Goal: Transaction & Acquisition: Purchase product/service

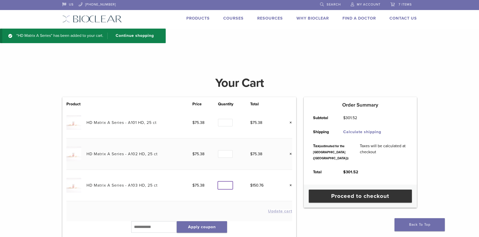
type input "*"
click at [228, 187] on input "*" at bounding box center [225, 186] width 15 height 8
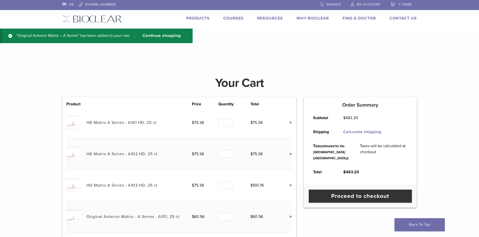
scroll to position [90, 0]
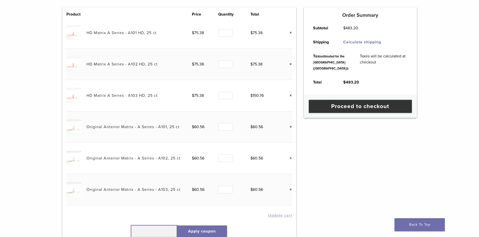
click at [158, 232] on input "text" at bounding box center [154, 232] width 46 height 12
type input "******"
click at [189, 231] on button "Apply coupon" at bounding box center [202, 232] width 50 height 12
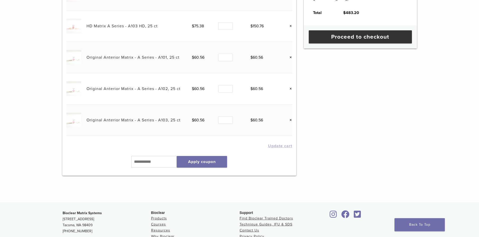
drag, startPoint x: 31, startPoint y: 118, endPoint x: 30, endPoint y: 154, distance: 36.9
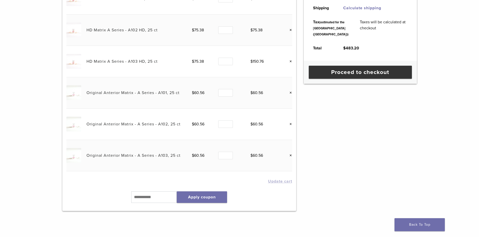
drag, startPoint x: 28, startPoint y: 140, endPoint x: 25, endPoint y: 115, distance: 25.2
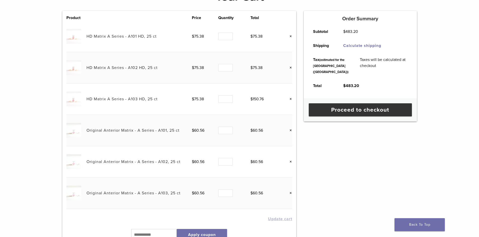
drag, startPoint x: 25, startPoint y: 115, endPoint x: 25, endPoint y: 103, distance: 11.8
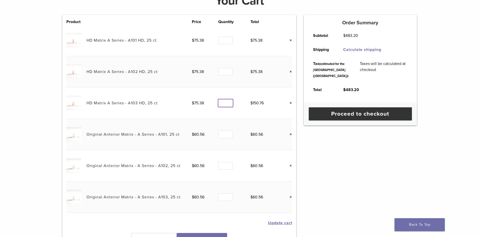
type input "*"
click at [229, 106] on input "*" at bounding box center [225, 103] width 15 height 8
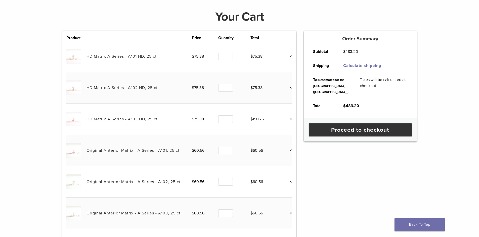
scroll to position [16, 0]
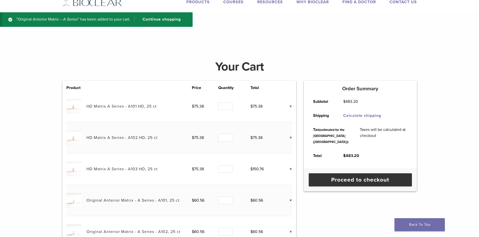
drag, startPoint x: 71, startPoint y: 60, endPoint x: 65, endPoint y: 24, distance: 36.7
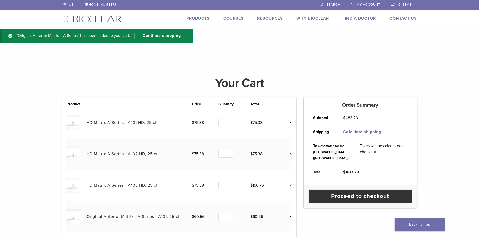
click at [94, 18] on img at bounding box center [92, 18] width 60 height 7
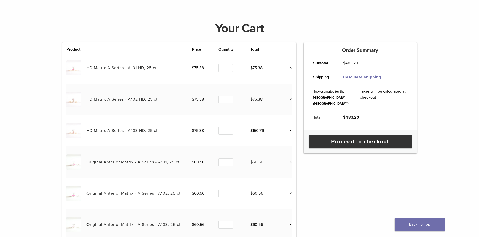
scroll to position [54, 0]
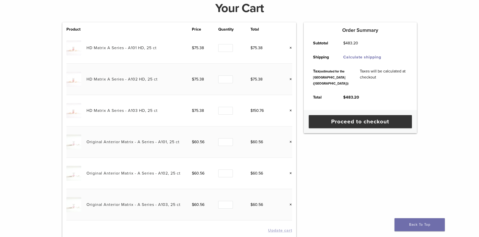
drag, startPoint x: 82, startPoint y: 103, endPoint x: 82, endPoint y: 123, distance: 20.6
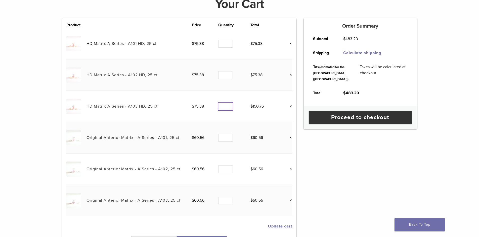
type input "*"
click at [229, 108] on input "*" at bounding box center [225, 107] width 15 height 8
click at [291, 226] on button "Update cart" at bounding box center [280, 227] width 24 height 4
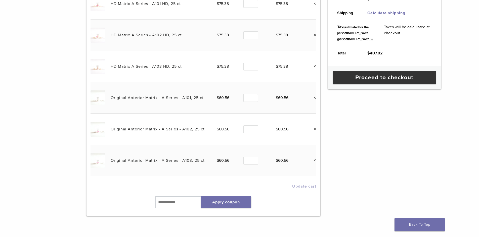
scroll to position [194, 0]
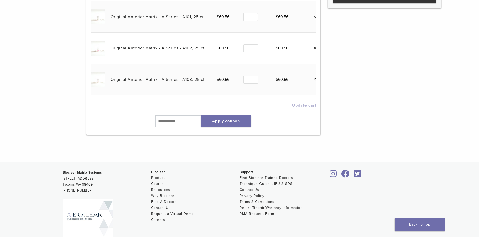
drag, startPoint x: 261, startPoint y: 144, endPoint x: 258, endPoint y: 181, distance: 37.5
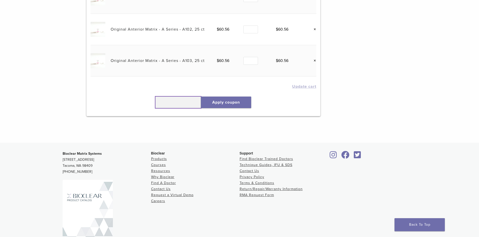
click at [181, 101] on input "text" at bounding box center [178, 103] width 46 height 12
type input "******"
click at [207, 102] on button "Apply coupon" at bounding box center [226, 103] width 50 height 12
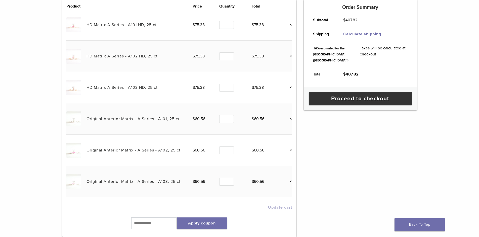
drag, startPoint x: 352, startPoint y: 115, endPoint x: 350, endPoint y: 96, distance: 18.7
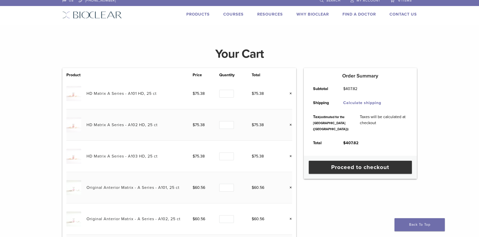
scroll to position [0, 0]
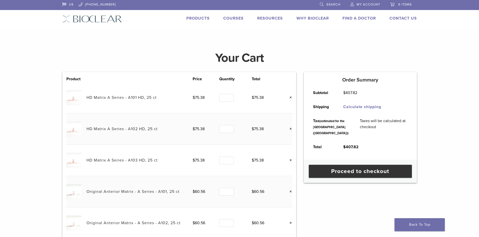
drag, startPoint x: 355, startPoint y: 97, endPoint x: 355, endPoint y: 78, distance: 19.4
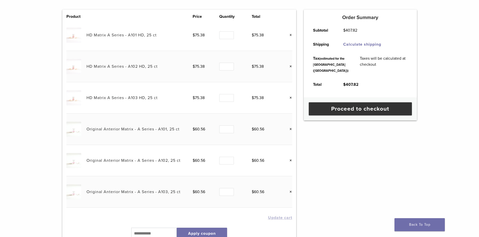
drag, startPoint x: 340, startPoint y: 70, endPoint x: 339, endPoint y: 98, distance: 28.2
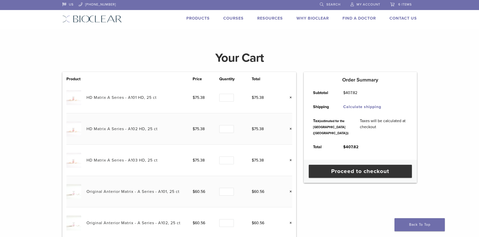
drag, startPoint x: 338, startPoint y: 116, endPoint x: 325, endPoint y: 64, distance: 53.7
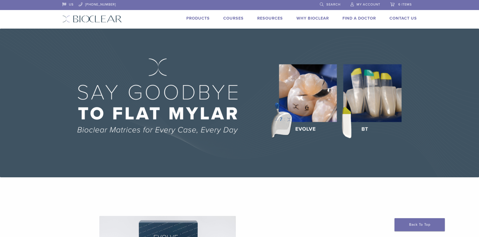
drag, startPoint x: 250, startPoint y: 118, endPoint x: 257, endPoint y: 149, distance: 32.8
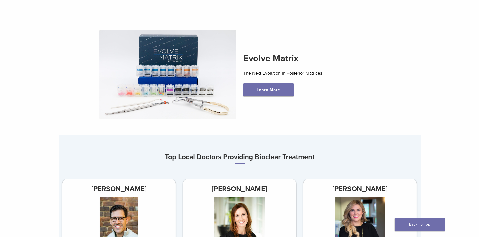
drag, startPoint x: 267, startPoint y: 198, endPoint x: 268, endPoint y: 210, distance: 12.1
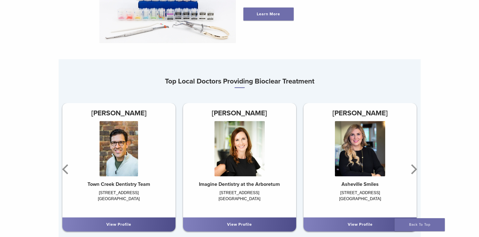
drag, startPoint x: 250, startPoint y: 155, endPoint x: 253, endPoint y: 178, distance: 22.5
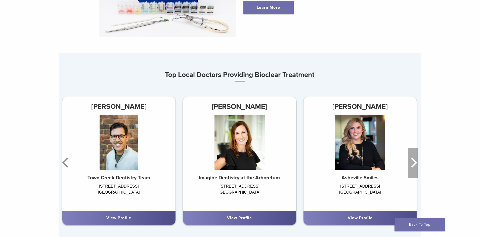
click at [415, 163] on icon "Next" at bounding box center [413, 163] width 10 height 30
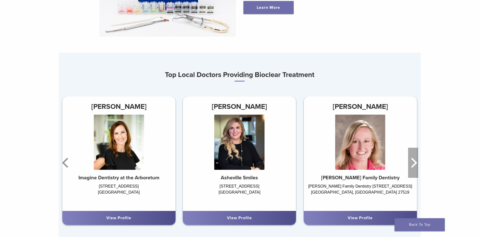
click at [415, 163] on icon "Next" at bounding box center [413, 163] width 10 height 30
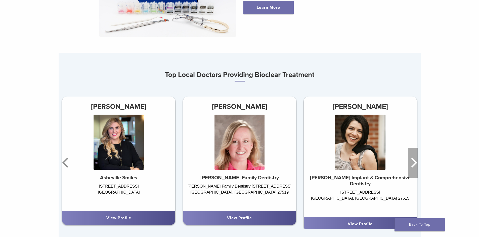
click at [415, 163] on icon "Next" at bounding box center [413, 163] width 10 height 30
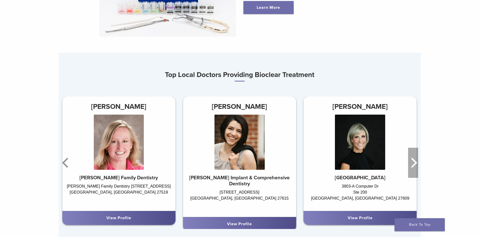
click at [415, 163] on icon "Next" at bounding box center [413, 163] width 10 height 30
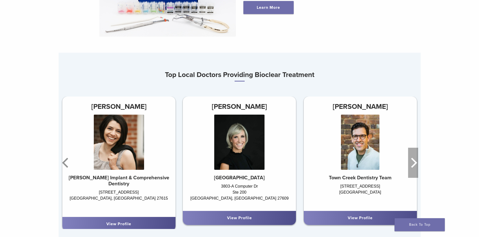
click at [415, 163] on icon "Next" at bounding box center [413, 163] width 10 height 30
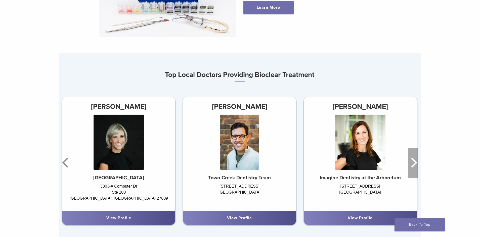
click at [415, 163] on icon "Next" at bounding box center [413, 163] width 10 height 30
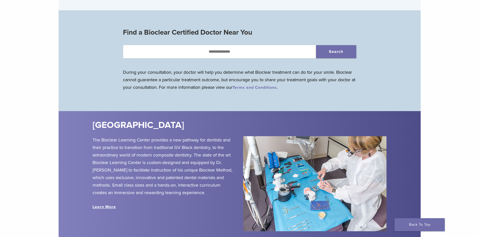
drag, startPoint x: 433, startPoint y: 144, endPoint x: 434, endPoint y: 152, distance: 7.9
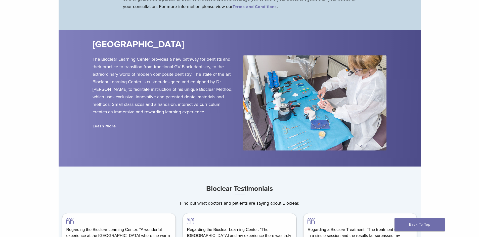
drag, startPoint x: 384, startPoint y: 93, endPoint x: 384, endPoint y: 106, distance: 13.1
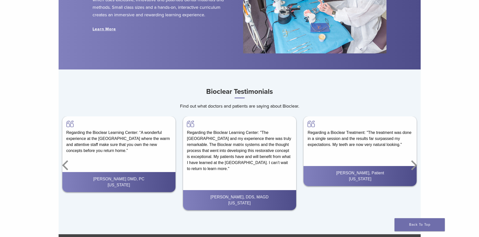
drag, startPoint x: 424, startPoint y: 108, endPoint x: 424, endPoint y: 127, distance: 18.8
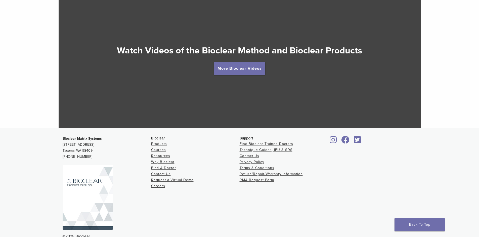
drag, startPoint x: 399, startPoint y: 157, endPoint x: 399, endPoint y: 174, distance: 17.1
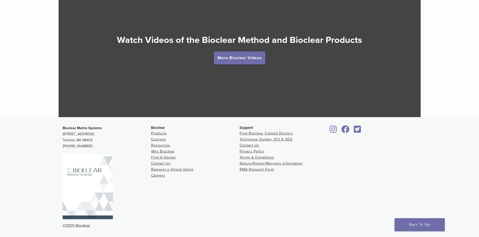
drag, startPoint x: 295, startPoint y: 178, endPoint x: 296, endPoint y: 195, distance: 16.3
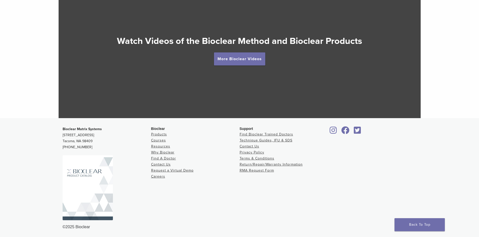
drag, startPoint x: 262, startPoint y: 213, endPoint x: 262, endPoint y: 209, distance: 4.3
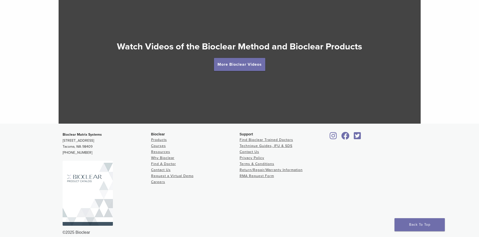
scroll to position [0, 0]
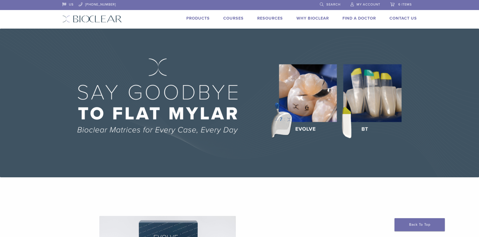
drag, startPoint x: 374, startPoint y: 188, endPoint x: 329, endPoint y: -8, distance: 200.8
click at [398, 1] on link "6 items" at bounding box center [401, 4] width 22 height 8
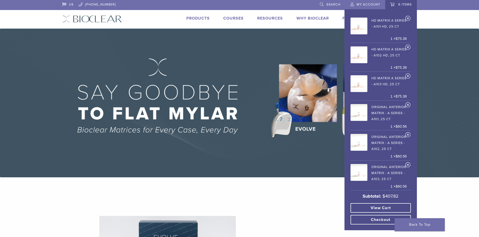
click at [399, 3] on span "6 items" at bounding box center [405, 5] width 14 height 4
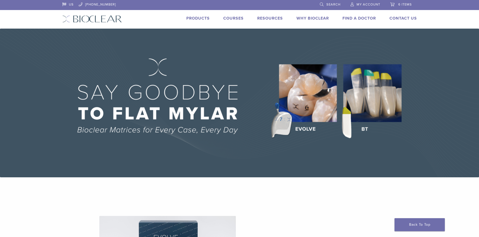
click at [390, 4] on link "6 items" at bounding box center [401, 4] width 22 height 8
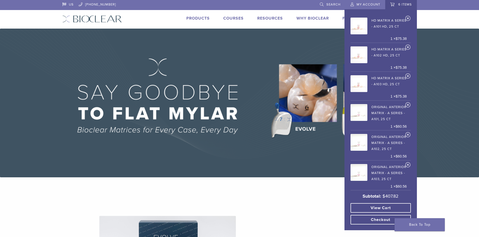
click at [361, 209] on link "View cart" at bounding box center [380, 208] width 60 height 10
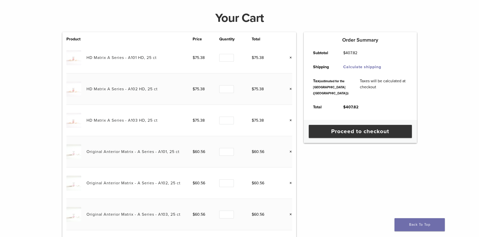
drag, startPoint x: 78, startPoint y: 55, endPoint x: 77, endPoint y: 78, distance: 23.6
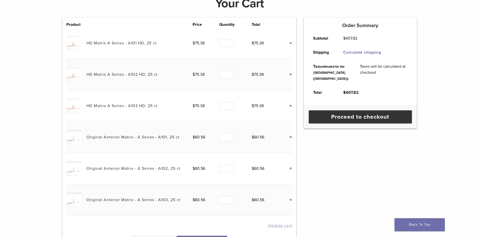
scroll to position [74, 0]
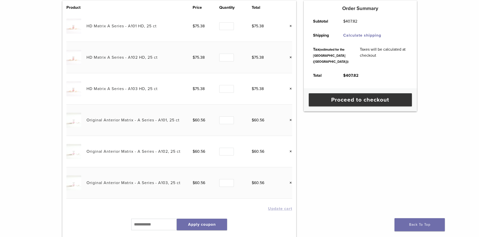
drag, startPoint x: 67, startPoint y: 59, endPoint x: 68, endPoint y: 78, distance: 19.1
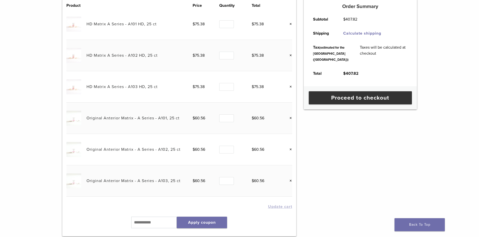
drag, startPoint x: 67, startPoint y: 91, endPoint x: 67, endPoint y: 74, distance: 16.8
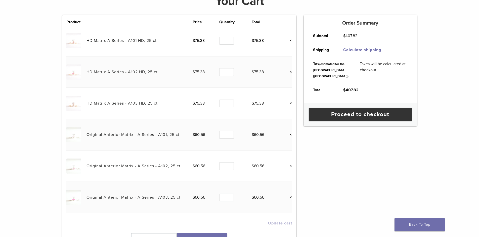
scroll to position [0, 0]
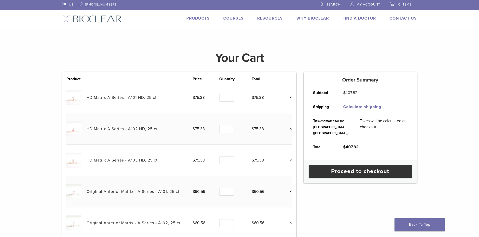
drag, startPoint x: 35, startPoint y: 183, endPoint x: 39, endPoint y: 115, distance: 68.4
